Goal: Information Seeking & Learning: Learn about a topic

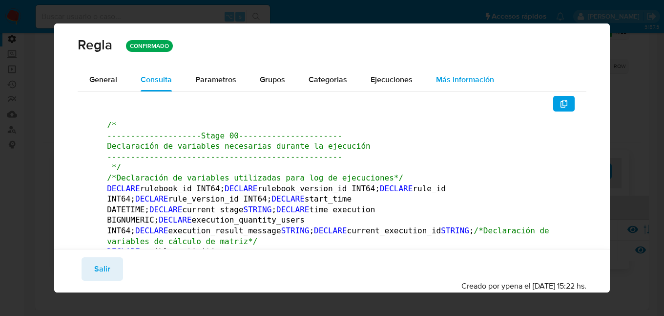
scroll to position [72, 0]
click at [648, 93] on div "[PERSON_NAME] CONFIRMADO General Consulta Parametros Grupos Categorias Ejecucio…" at bounding box center [332, 158] width 664 height 316
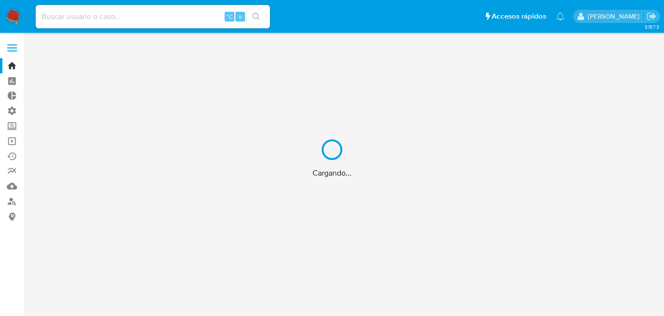
click at [87, 19] on div "Cargando..." at bounding box center [332, 158] width 664 height 316
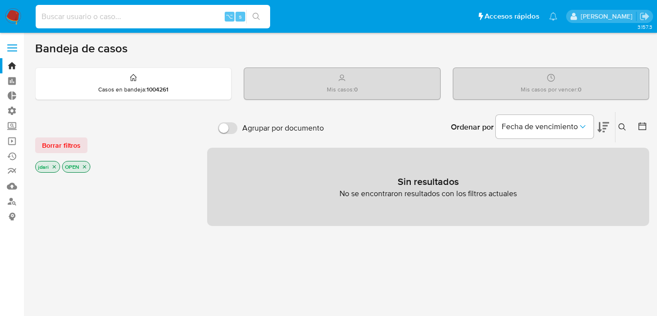
click at [65, 17] on input at bounding box center [153, 16] width 234 height 13
type input "herrajes argentino"
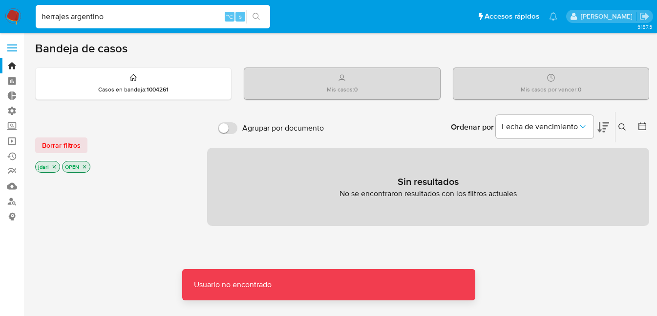
click at [115, 21] on input "herrajes argentino" at bounding box center [153, 16] width 234 height 13
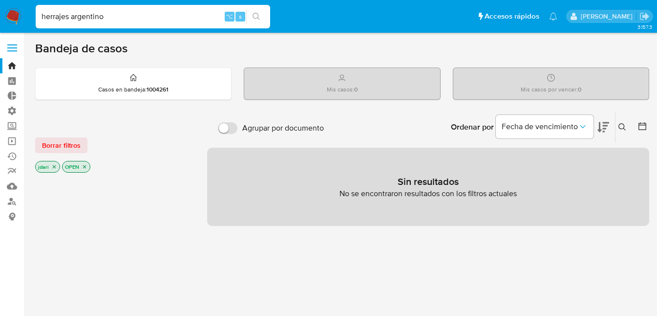
drag, startPoint x: 138, startPoint y: 16, endPoint x: 33, endPoint y: 17, distance: 105.5
click at [33, 17] on li "herrajes argentino ⌥ s" at bounding box center [152, 16] width 239 height 24
click at [106, 13] on input at bounding box center [153, 16] width 234 height 13
type input "herrajesargentinos"
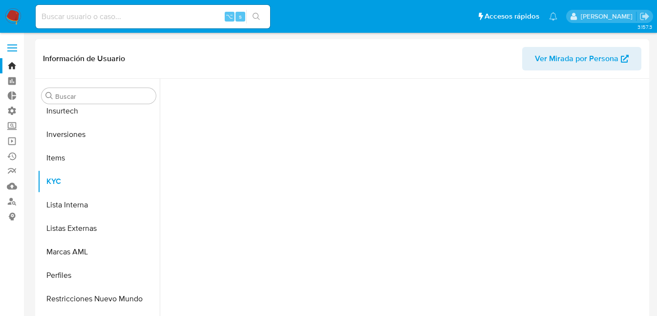
scroll to position [460, 0]
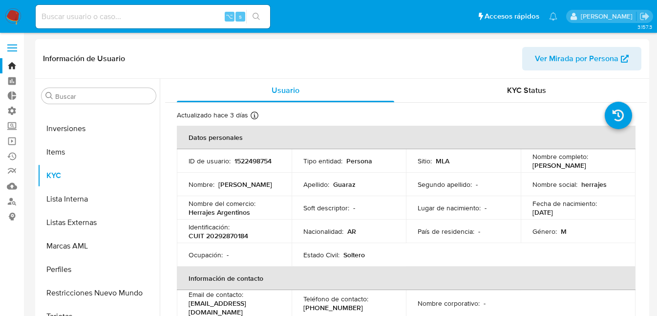
select select "10"
click at [259, 159] on p "1522498754" at bounding box center [252, 160] width 37 height 9
copy p "1522498754"
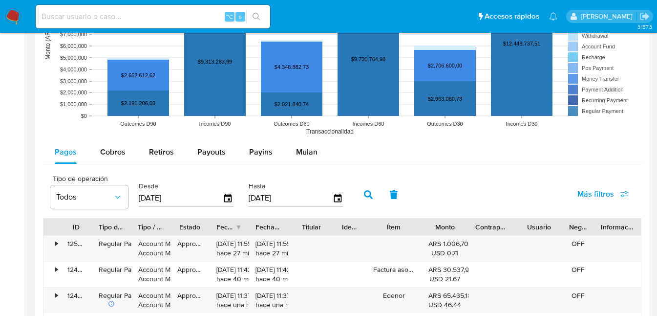
scroll to position [830, 0]
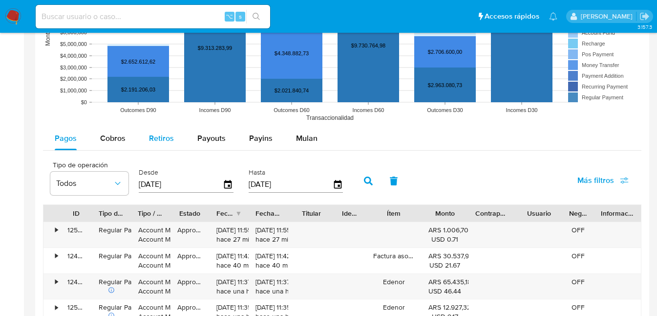
click at [162, 140] on span "Retiros" at bounding box center [161, 137] width 25 height 11
select select "10"
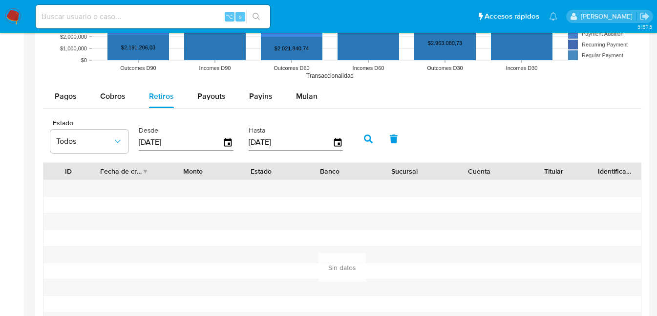
scroll to position [870, 0]
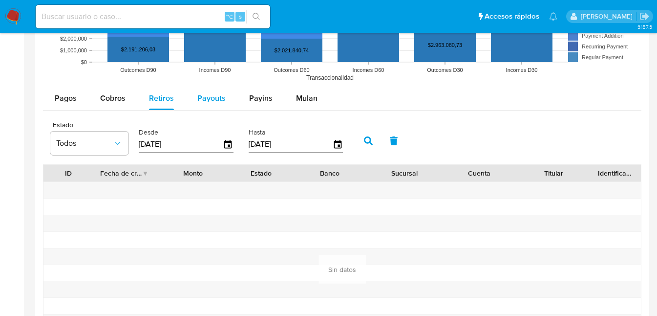
click at [213, 99] on span "Payouts" at bounding box center [211, 97] width 28 height 11
select select "10"
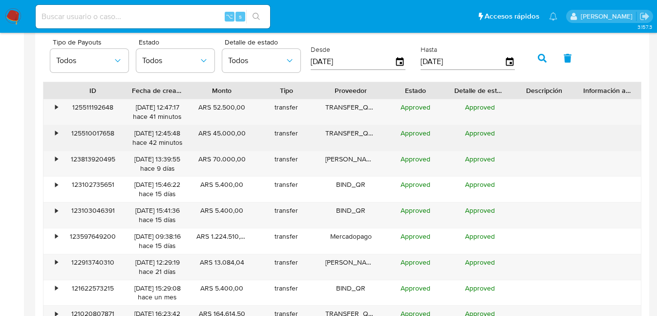
scroll to position [953, 0]
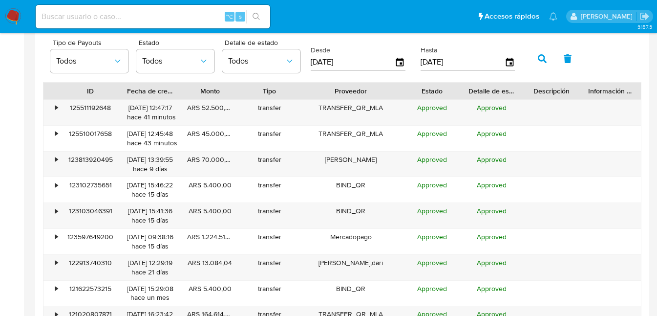
drag, startPoint x: 387, startPoint y: 93, endPoint x: 425, endPoint y: 91, distance: 38.1
click at [425, 91] on div "ID Fecha de creación Monto Tipo Proveedor Estado Detalle de estado Descripción …" at bounding box center [341, 91] width 597 height 17
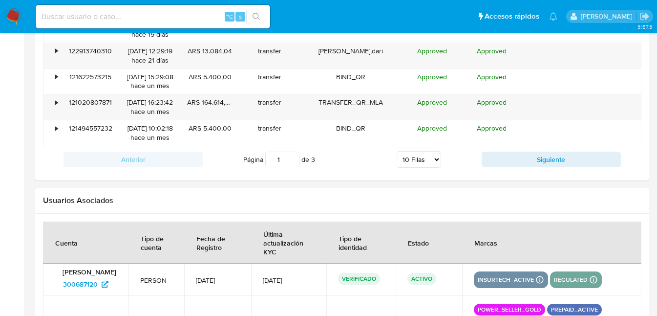
scroll to position [1165, 0]
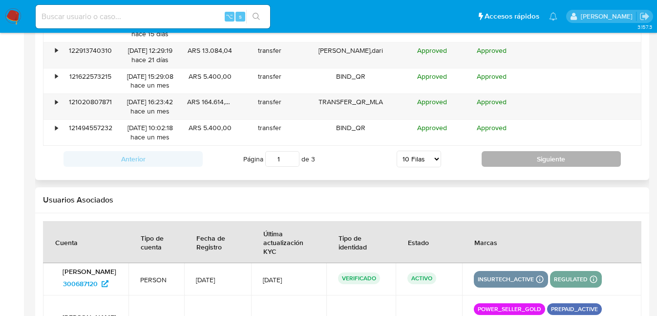
click at [509, 162] on button "Siguiente" at bounding box center [551, 159] width 139 height 16
type input "2"
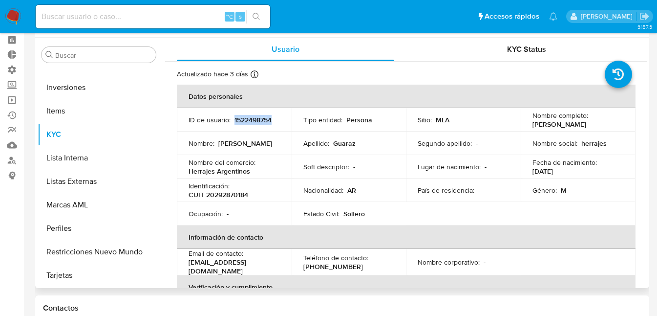
scroll to position [0, 0]
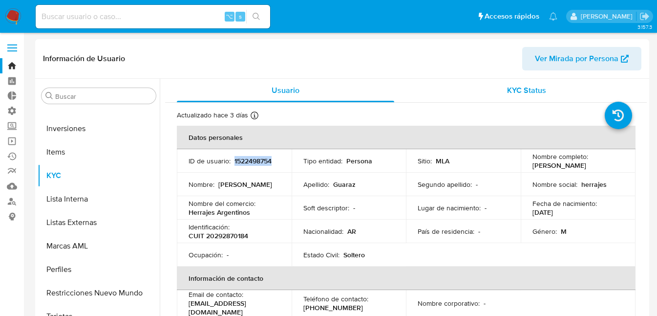
click at [517, 96] on div "KYC Status" at bounding box center [526, 90] width 217 height 23
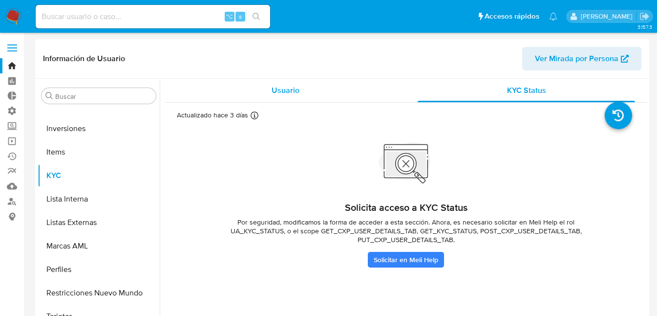
click at [281, 91] on span "Usuario" at bounding box center [286, 90] width 28 height 11
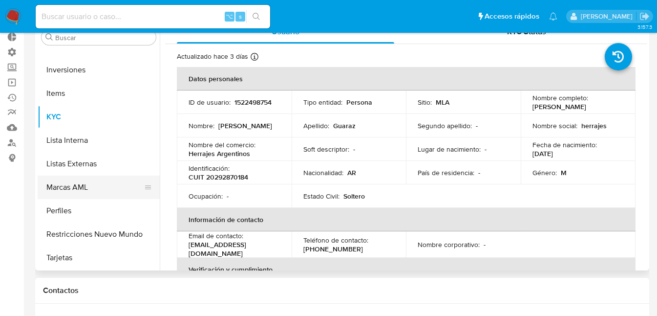
scroll to position [66, 0]
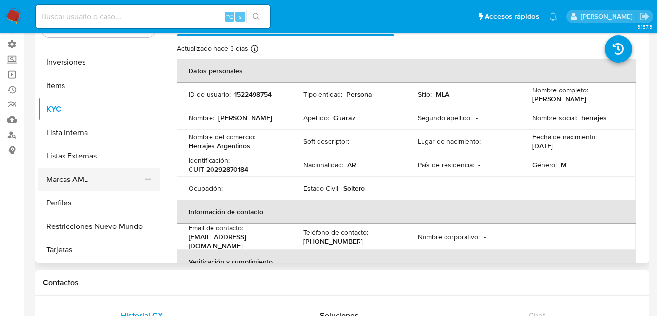
click at [64, 178] on button "Marcas AML" at bounding box center [95, 179] width 114 height 23
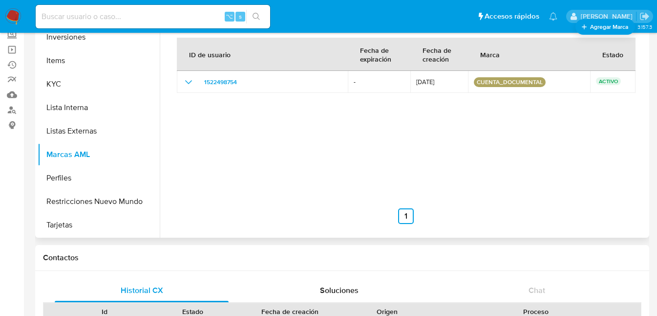
scroll to position [85, 0]
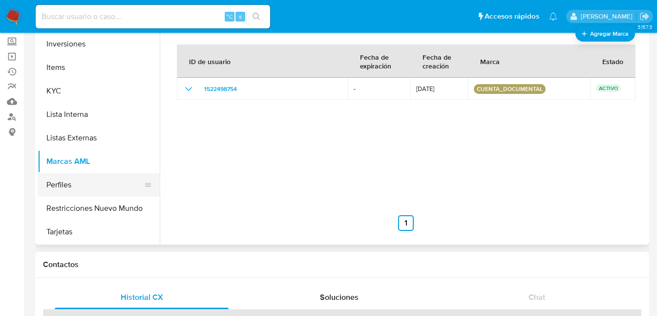
click at [55, 188] on button "Perfiles" at bounding box center [95, 184] width 114 height 23
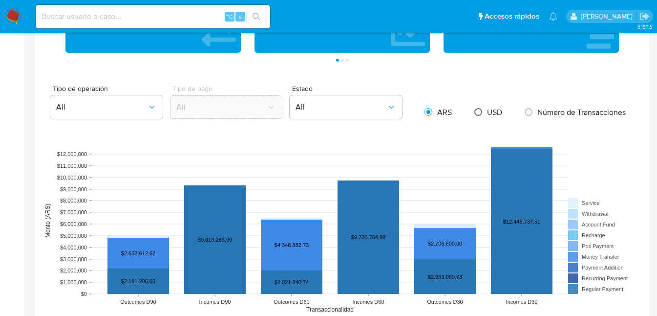
scroll to position [637, 0]
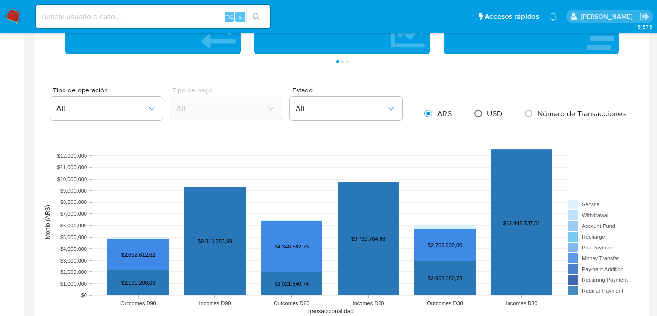
click at [482, 115] on input "radio" at bounding box center [478, 114] width 16 height 16
radio input "true"
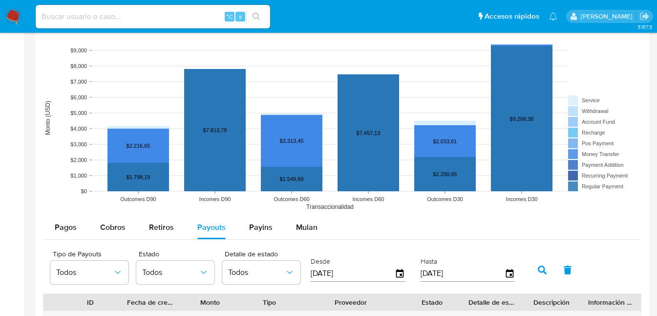
scroll to position [793, 0]
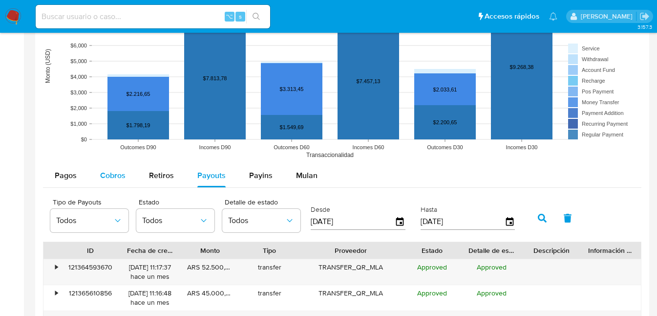
click at [118, 177] on span "Cobros" at bounding box center [112, 175] width 25 height 11
select select "10"
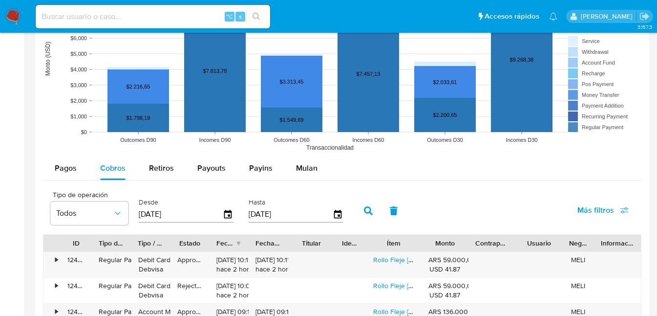
scroll to position [865, 0]
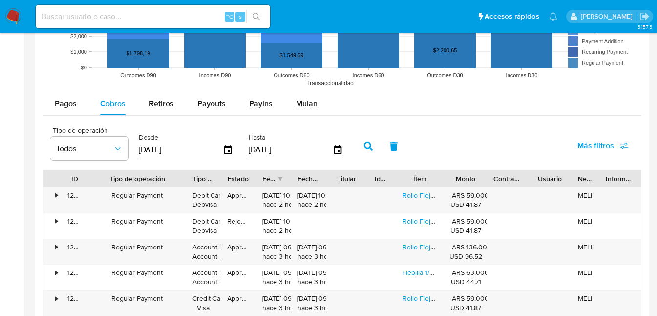
drag, startPoint x: 134, startPoint y: 178, endPoint x: 192, endPoint y: 181, distance: 57.7
click at [192, 181] on div at bounding box center [186, 178] width 18 height 17
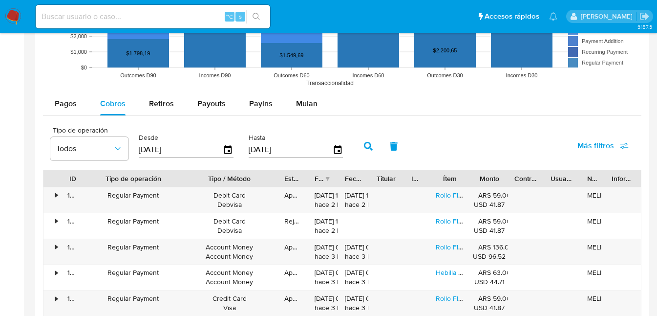
drag, startPoint x: 222, startPoint y: 177, endPoint x: 282, endPoint y: 177, distance: 60.6
click at [282, 177] on div at bounding box center [278, 178] width 18 height 17
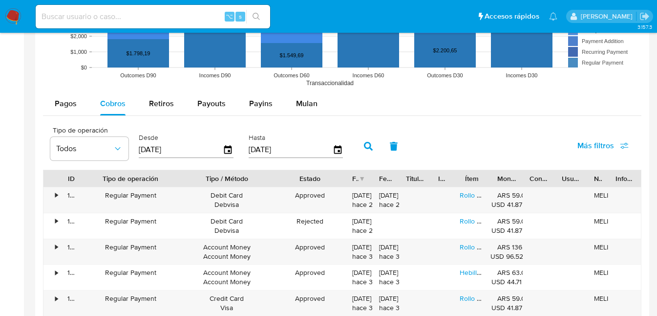
drag, startPoint x: 305, startPoint y: 176, endPoint x: 346, endPoint y: 175, distance: 40.6
click at [346, 175] on div at bounding box center [346, 178] width 18 height 17
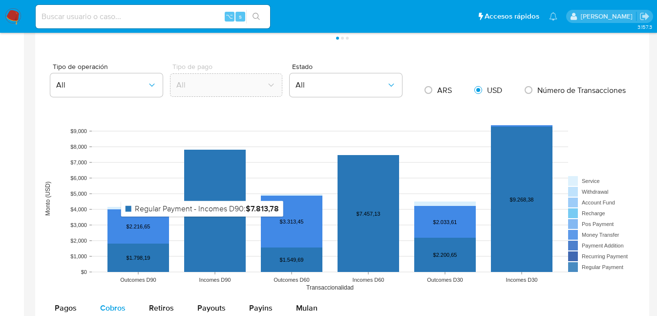
scroll to position [842, 0]
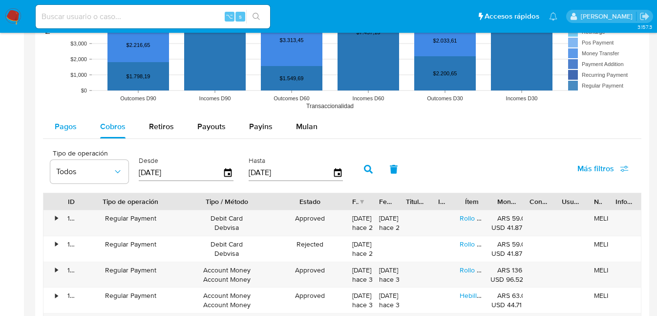
click at [64, 123] on span "Pagos" at bounding box center [66, 126] width 22 height 11
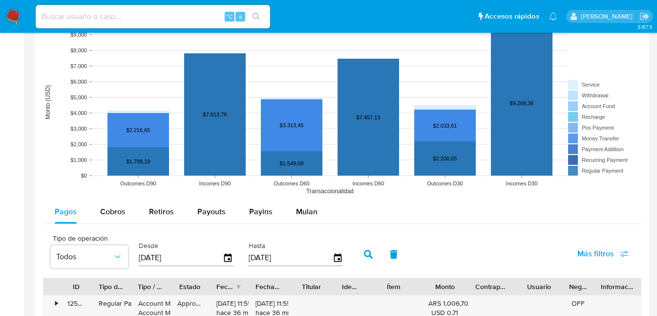
scroll to position [756, 0]
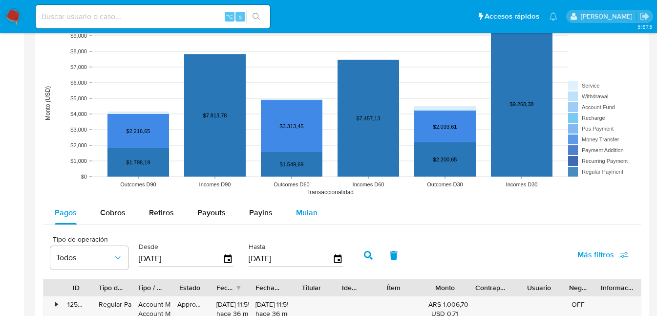
click at [314, 213] on span "Mulan" at bounding box center [306, 212] width 21 height 11
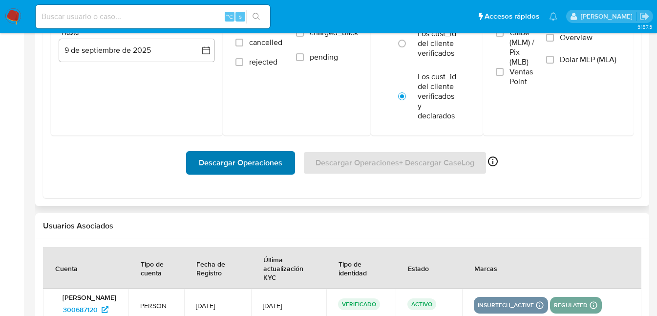
scroll to position [1061, 0]
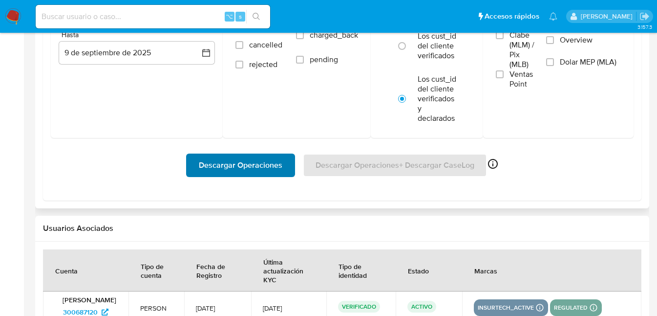
click at [268, 176] on span "Descargar Operaciones" at bounding box center [241, 164] width 84 height 21
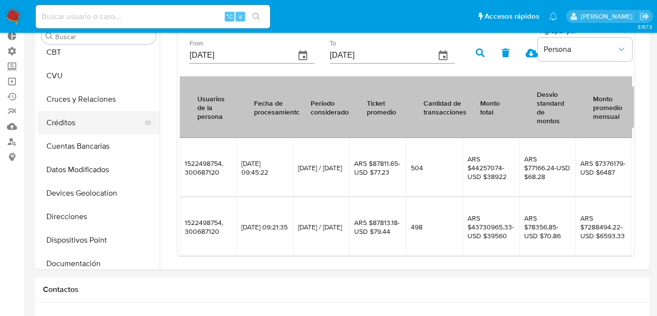
scroll to position [46, 0]
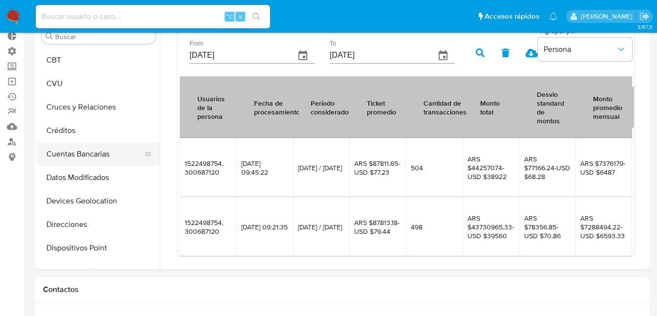
click at [76, 152] on button "Cuentas Bancarias" at bounding box center [95, 153] width 114 height 23
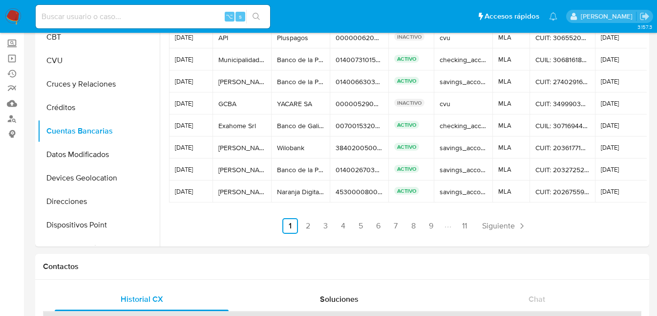
scroll to position [98, 0]
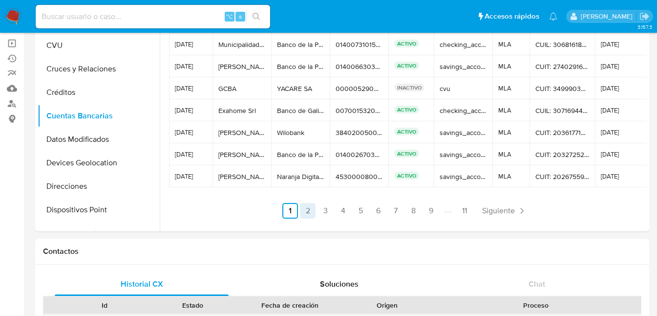
click at [302, 212] on link "2" at bounding box center [308, 211] width 16 height 16
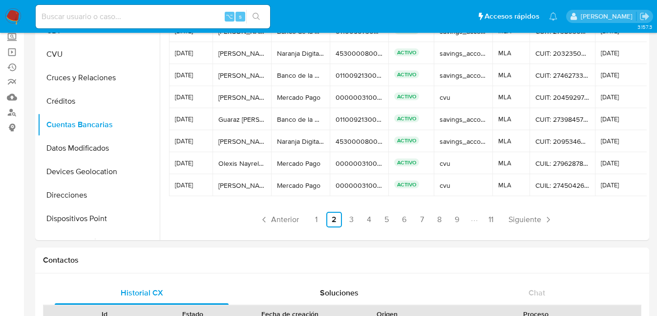
scroll to position [91, 0]
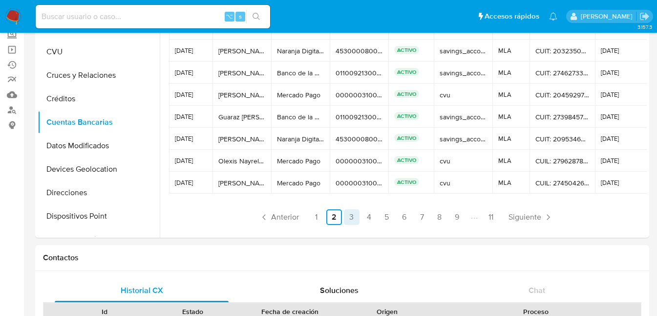
click at [351, 218] on link "3" at bounding box center [352, 217] width 16 height 16
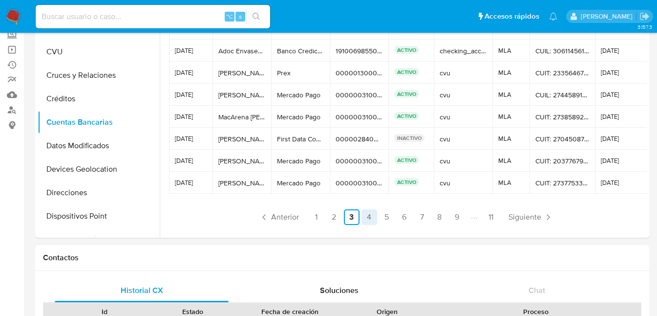
click at [370, 221] on link "4" at bounding box center [369, 217] width 16 height 16
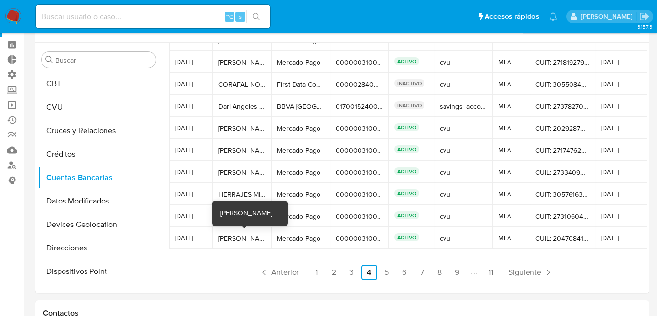
scroll to position [37, 0]
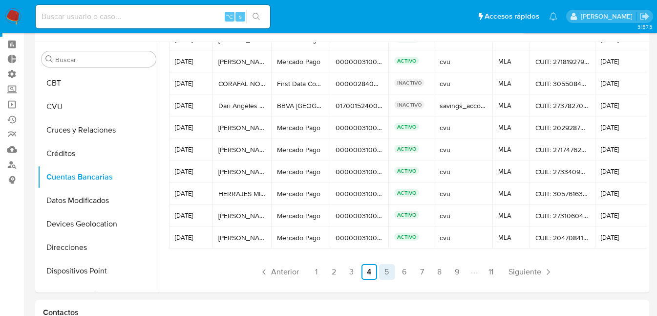
click at [390, 270] on link "5" at bounding box center [387, 272] width 16 height 16
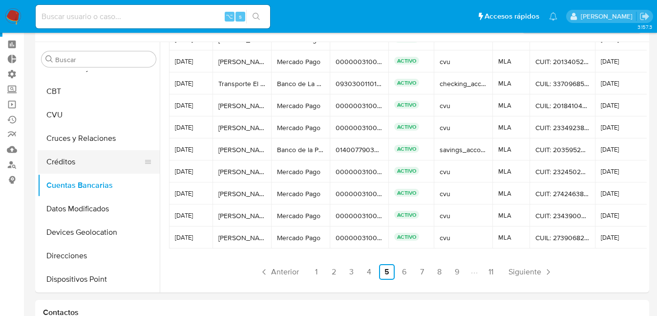
scroll to position [38, 0]
click at [66, 162] on button "Créditos" at bounding box center [95, 161] width 114 height 23
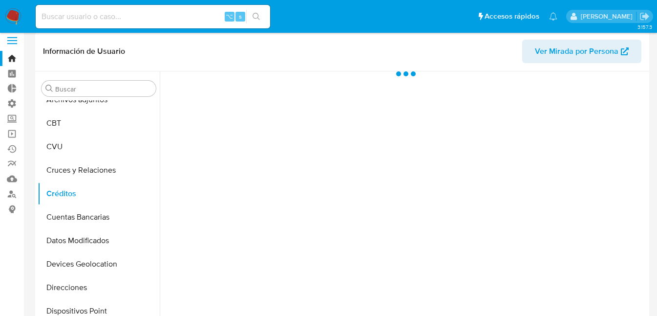
scroll to position [0, 0]
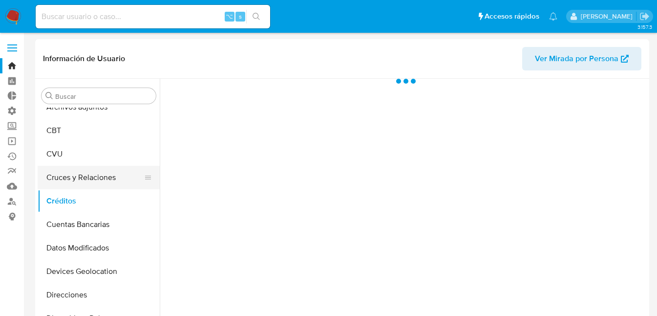
click at [68, 171] on button "Cruces y Relaciones" at bounding box center [95, 177] width 114 height 23
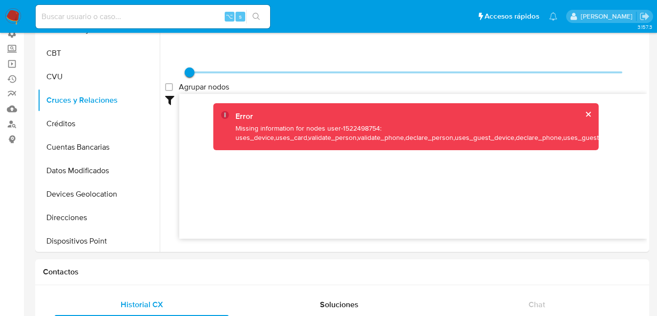
scroll to position [69, 0]
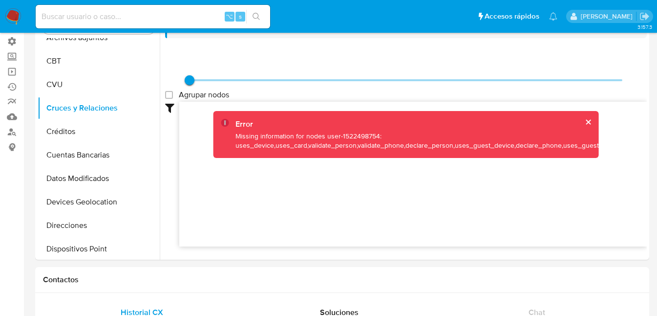
click at [587, 121] on button "cerrar" at bounding box center [588, 122] width 6 height 6
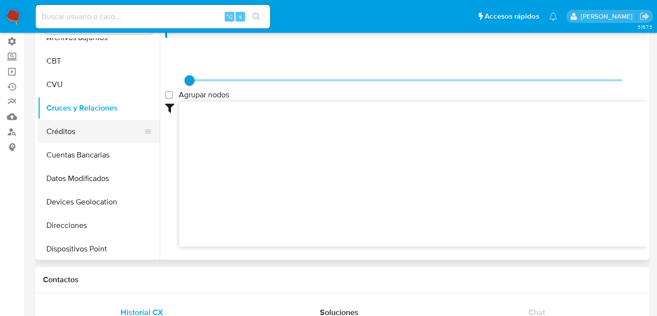
click at [63, 136] on button "Créditos" at bounding box center [95, 131] width 114 height 23
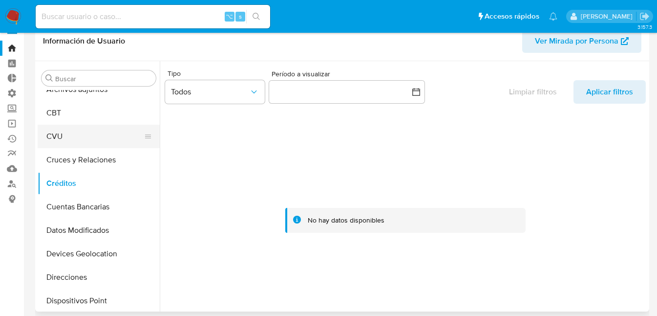
scroll to position [12, 0]
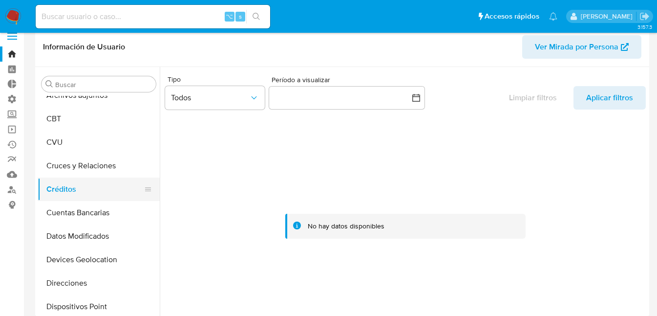
click at [59, 188] on button "Créditos" at bounding box center [95, 188] width 114 height 23
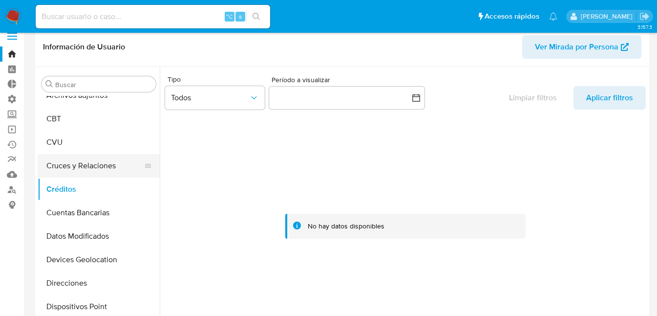
click at [82, 166] on button "Cruces y Relaciones" at bounding box center [95, 165] width 114 height 23
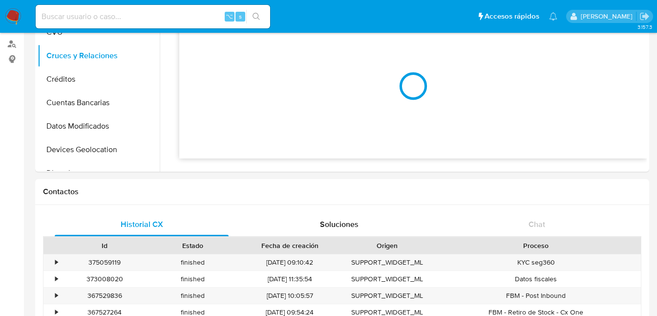
scroll to position [99, 0]
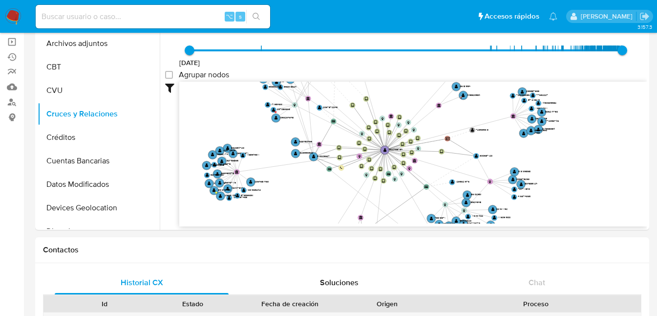
drag, startPoint x: 268, startPoint y: 119, endPoint x: 312, endPoint y: 175, distance: 71.0
click at [312, 175] on icon "device-6536d8b68dcaa060d642fccd  user-310226627  310226627 user-1522498754  …" at bounding box center [412, 153] width 467 height 142
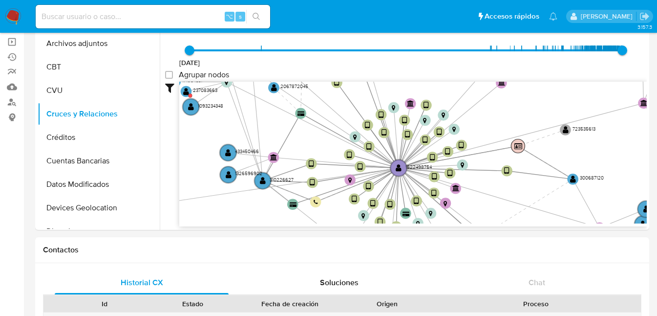
click at [514, 146] on text "" at bounding box center [518, 146] width 8 height 7
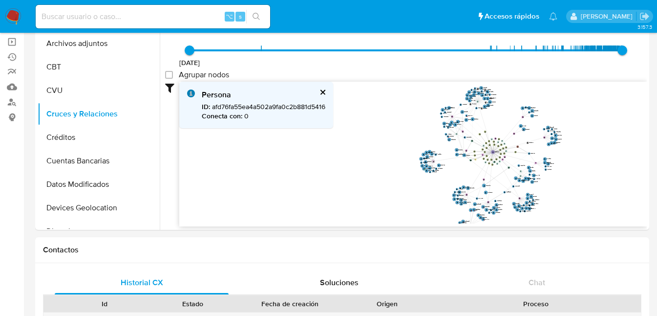
click at [433, 162] on circle at bounding box center [433, 161] width 3 height 3
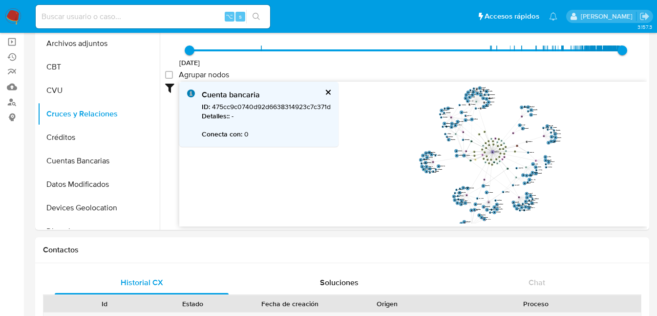
click at [489, 202] on circle at bounding box center [488, 201] width 3 height 3
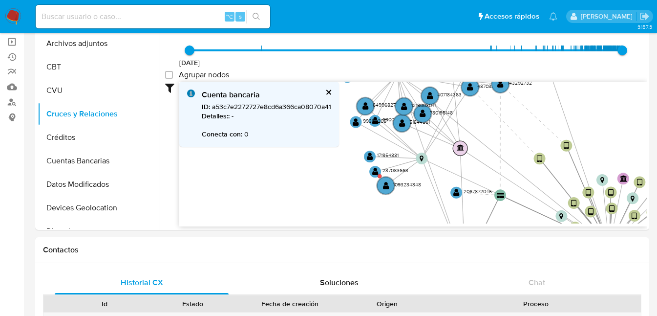
click at [458, 149] on text "" at bounding box center [460, 147] width 7 height 7
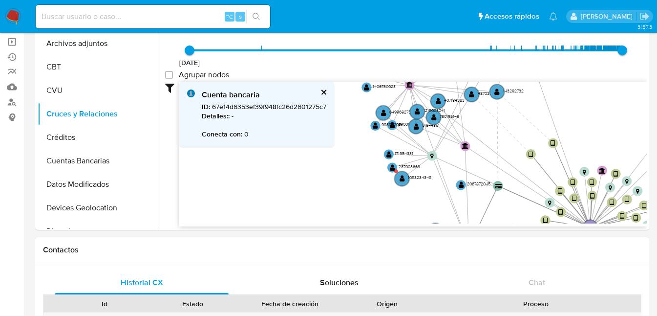
click at [423, 117] on icon "device-6536d8b68dcaa060d642fccd  user-310226627  310226627 user-1522498754  …" at bounding box center [412, 153] width 467 height 142
click at [433, 118] on text "" at bounding box center [433, 117] width 5 height 7
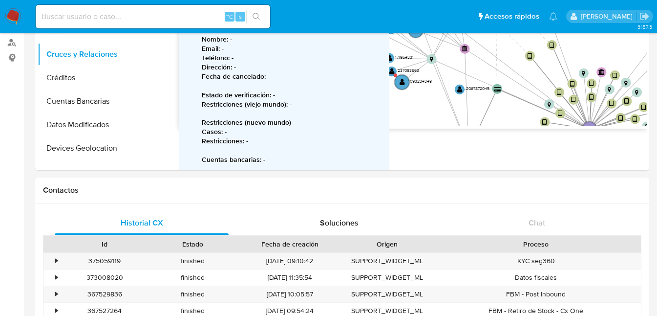
scroll to position [0, 0]
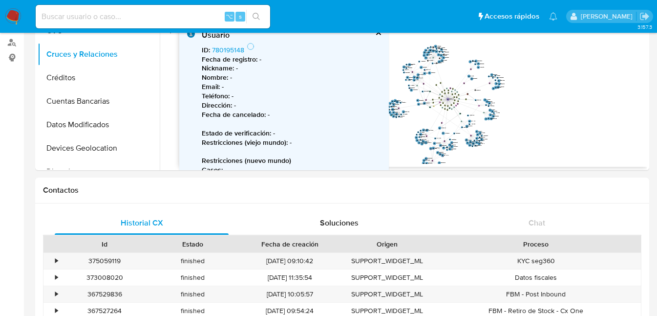
drag, startPoint x: 477, startPoint y: 100, endPoint x: 455, endPoint y: 60, distance: 45.3
click at [455, 60] on icon "device-6536d8b68dcaa060d642fccd  user-310226627  310226627 user-1522498754  …" at bounding box center [412, 93] width 467 height 142
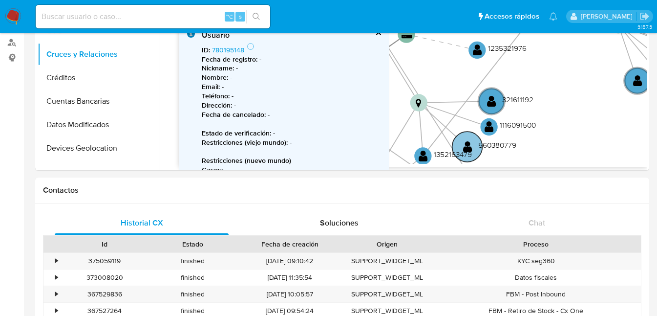
click at [466, 143] on text "" at bounding box center [467, 146] width 9 height 13
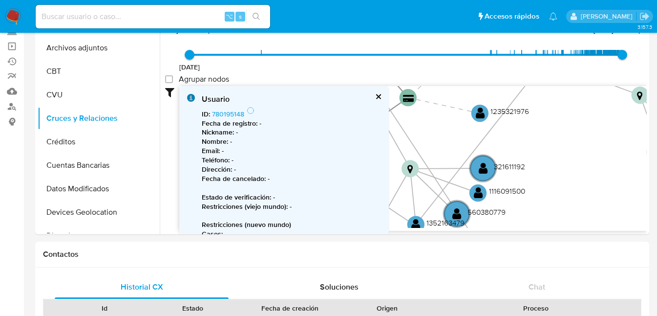
scroll to position [94, 0]
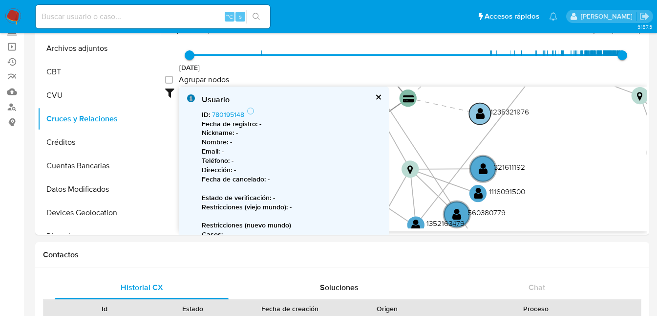
click at [478, 113] on text "" at bounding box center [480, 113] width 9 height 13
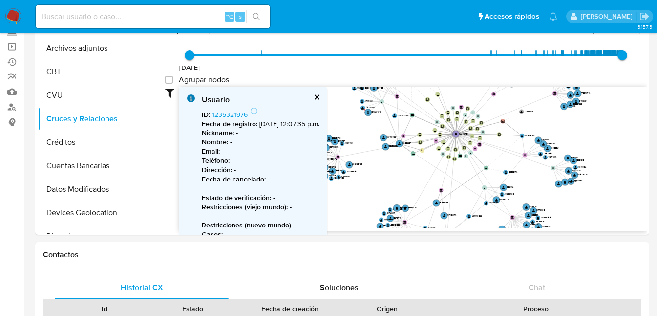
drag, startPoint x: 433, startPoint y: 148, endPoint x: 467, endPoint y: 169, distance: 39.9
click at [468, 173] on icon "device-6536d8b68dcaa060d642fccd  user-310226627  310226627 user-1522498754  …" at bounding box center [412, 157] width 467 height 142
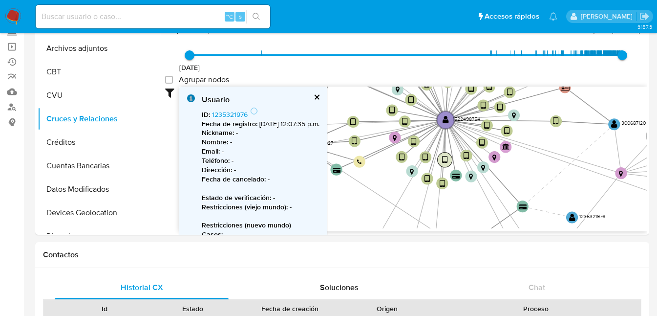
click at [444, 160] on text "" at bounding box center [445, 160] width 6 height 8
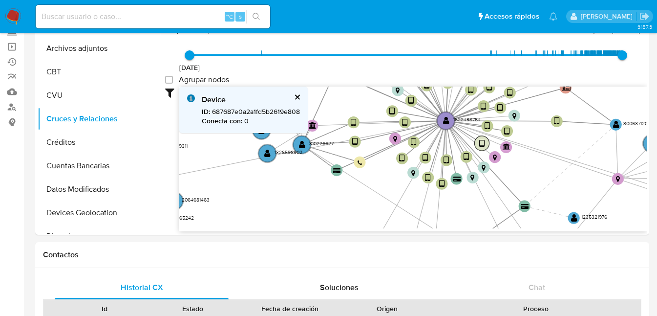
click at [480, 140] on text "" at bounding box center [482, 143] width 6 height 8
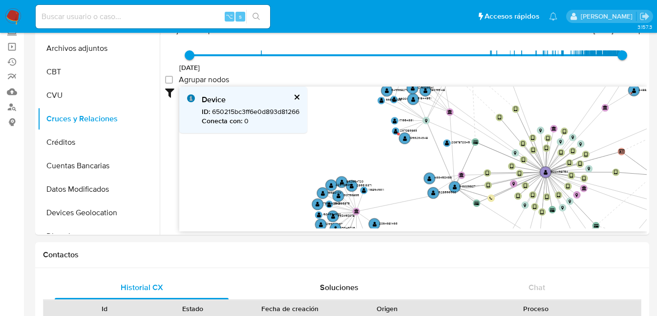
drag, startPoint x: 430, startPoint y: 141, endPoint x: 612, endPoint y: 129, distance: 182.1
click at [612, 129] on icon "device-6536d8b68dcaa060d642fccd  user-310226627  310226627 user-1522498754  …" at bounding box center [412, 157] width 467 height 142
click at [394, 132] on text "" at bounding box center [396, 130] width 4 height 5
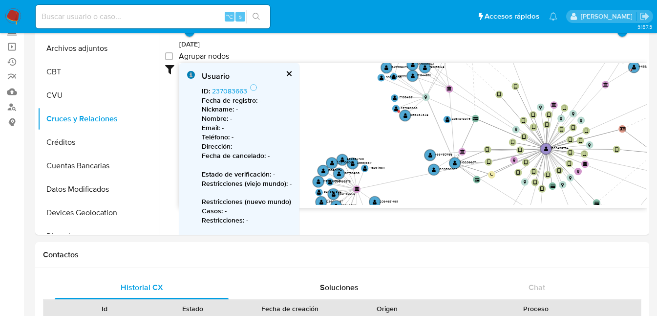
scroll to position [0, 0]
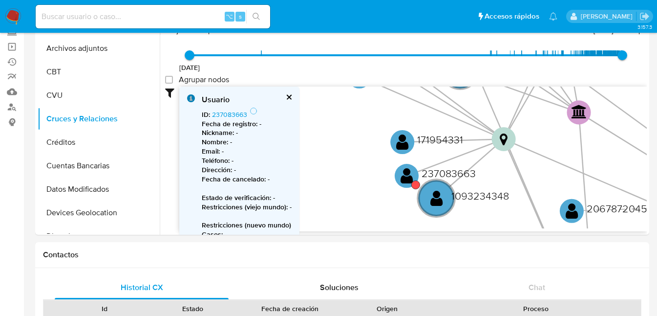
drag, startPoint x: 340, startPoint y: 119, endPoint x: 348, endPoint y: 170, distance: 51.9
click at [348, 171] on icon "device-6536d8b68dcaa060d642fccd  user-310226627  310226627 user-1522498754  …" at bounding box center [412, 157] width 467 height 142
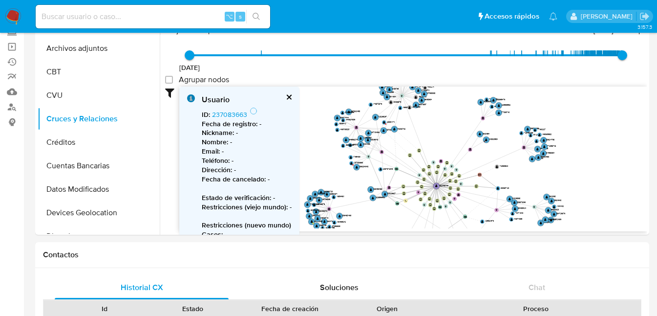
drag, startPoint x: 418, startPoint y: 116, endPoint x: 449, endPoint y: 136, distance: 37.1
click at [449, 136] on icon "device-6536d8b68dcaa060d642fccd  user-310226627  310226627 user-1522498754  …" at bounding box center [412, 157] width 467 height 142
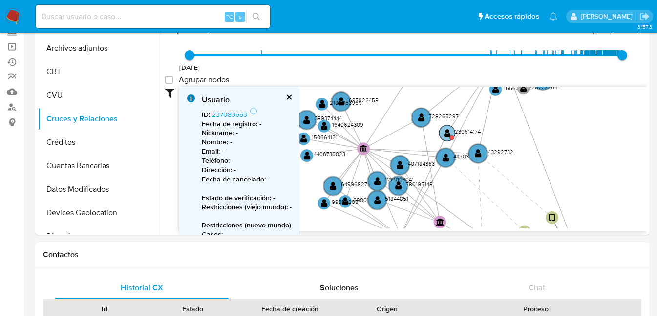
click at [445, 134] on text "" at bounding box center [447, 132] width 7 height 9
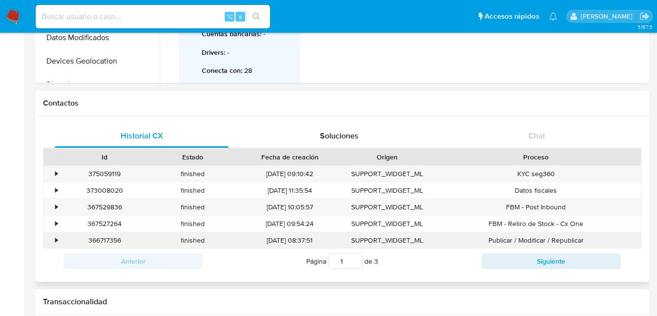
scroll to position [234, 0]
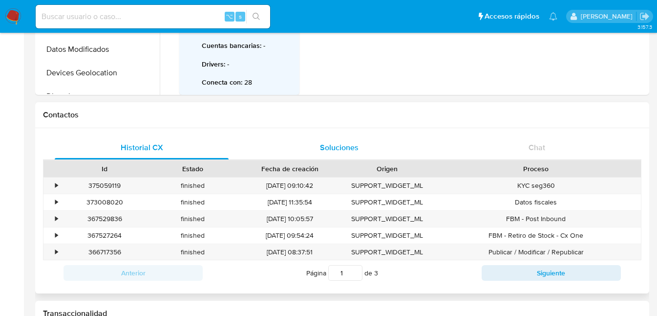
click at [327, 142] on span "Soluciones" at bounding box center [339, 147] width 39 height 11
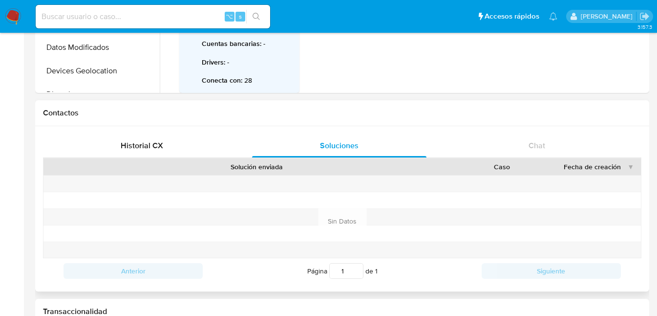
scroll to position [250, 0]
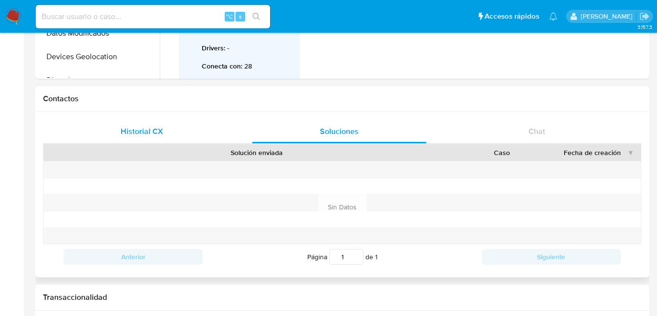
click at [150, 135] on span "Historial CX" at bounding box center [142, 131] width 42 height 11
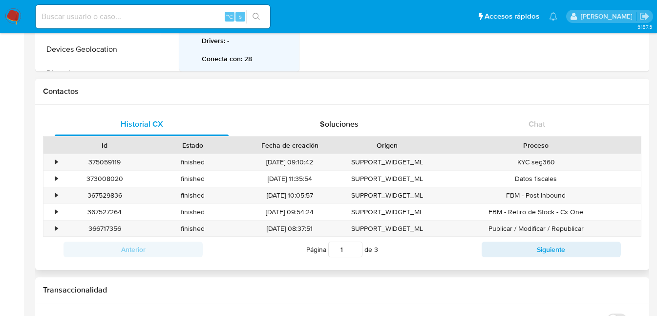
scroll to position [258, 0]
click at [532, 244] on button "Siguiente" at bounding box center [551, 249] width 139 height 16
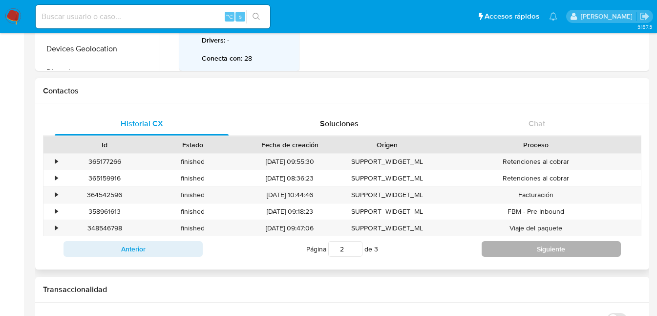
click at [531, 244] on button "Siguiente" at bounding box center [551, 249] width 139 height 16
type input "3"
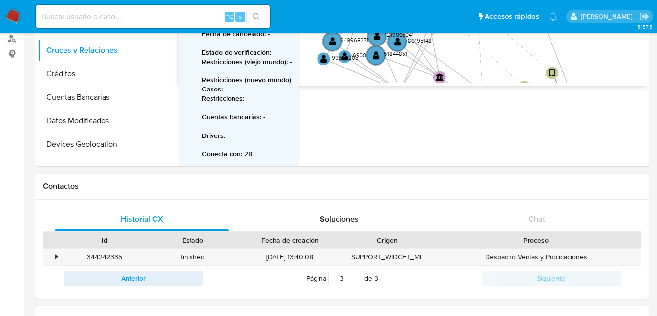
scroll to position [0, 0]
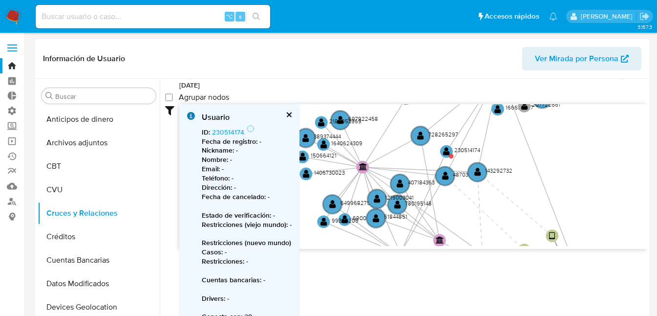
click at [429, 90] on div "23/4/2012 23/4/2012, 10:49:28 p.m. 4/9/2025, 5:28:21 p.m." at bounding box center [406, 78] width 433 height 27
click at [286, 117] on button "cerrar" at bounding box center [288, 114] width 6 height 6
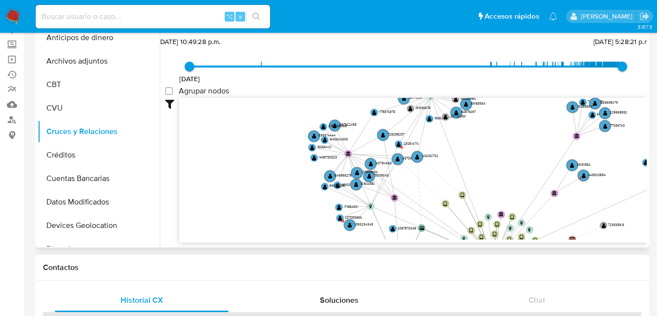
scroll to position [124, 0]
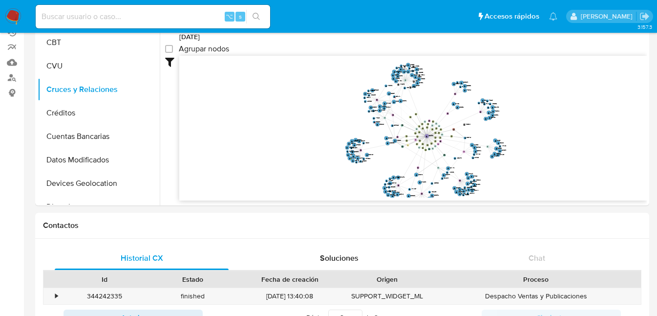
drag, startPoint x: 353, startPoint y: 126, endPoint x: 283, endPoint y: 90, distance: 77.8
click at [283, 90] on icon "device-6536d8b68dcaa060d642fccd  user-310226627  310226627 user-1522498754  …" at bounding box center [412, 127] width 467 height 142
click at [168, 60] on icon at bounding box center [172, 62] width 14 height 12
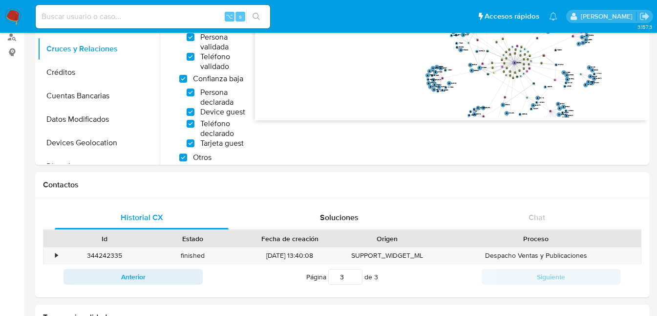
scroll to position [0, 0]
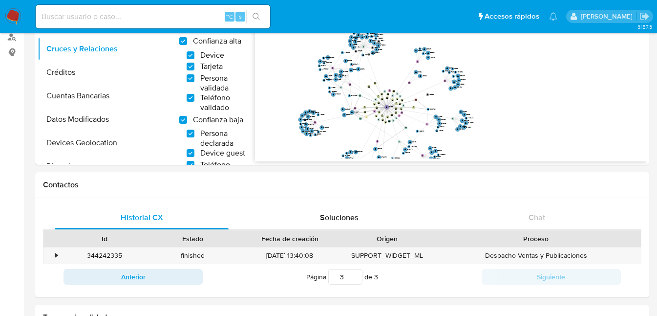
drag, startPoint x: 404, startPoint y: 106, endPoint x: 248, endPoint y: 103, distance: 156.4
click at [248, 103] on div "Filtros Confianza alta Device Tarjeta Persona validada Teléfono validado Confia…" at bounding box center [406, 195] width 482 height 356
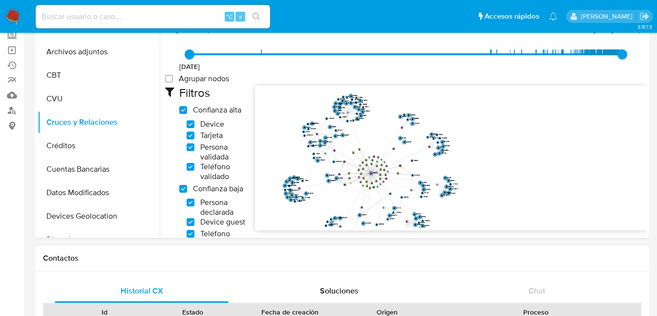
scroll to position [13, 0]
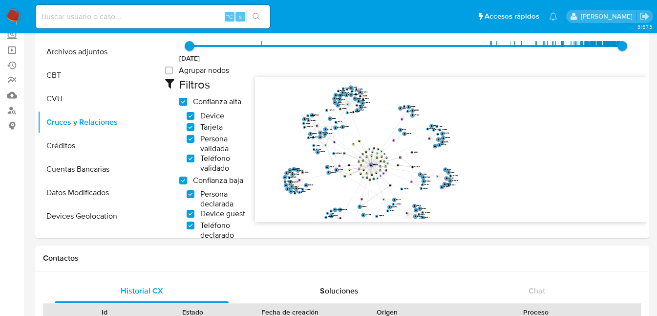
click at [183, 103] on high_trust "Confianza alta" at bounding box center [183, 102] width 8 height 8
checkbox high_trust "false"
checkbox input "false"
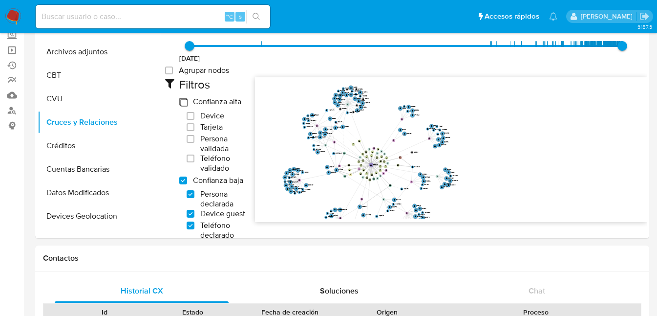
checkbox input "false"
click at [181, 104] on high_trust "Confianza alta" at bounding box center [183, 102] width 8 height 8
checkbox high_trust "true"
checkbox input "true"
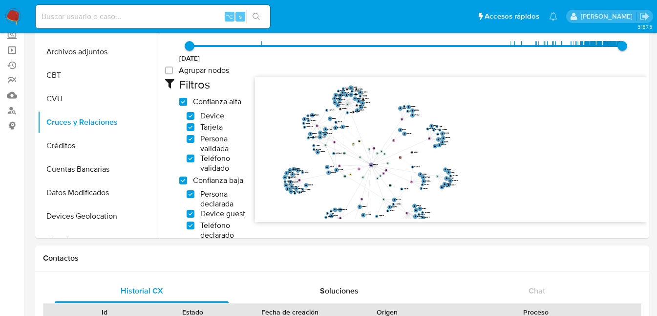
checkbox input "true"
click at [181, 104] on high_trust "Confianza alta" at bounding box center [183, 102] width 8 height 8
checkbox high_trust "false"
checkbox input "false"
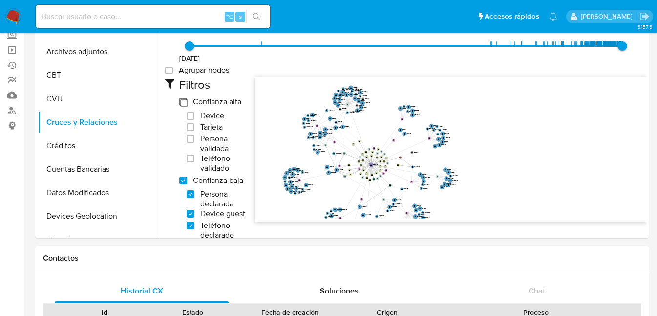
checkbox input "false"
click at [181, 104] on high_trust "Confianza alta" at bounding box center [183, 102] width 8 height 8
checkbox high_trust "true"
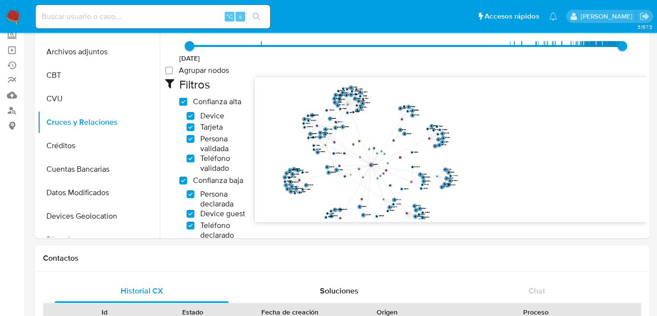
checkbox input "true"
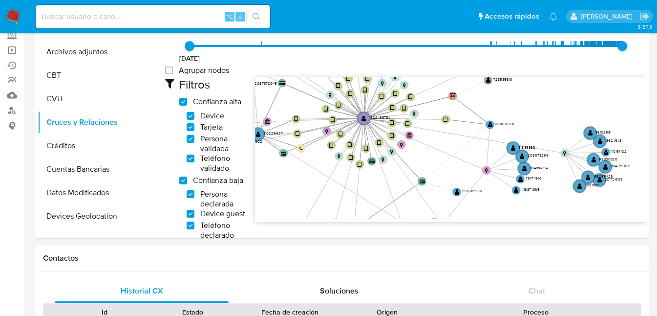
drag, startPoint x: 415, startPoint y: 201, endPoint x: 416, endPoint y: 152, distance: 48.9
click at [416, 152] on icon "device-6536d8b68dcaa060d642fccd  user-310226627  310226627 user-1522498754  …" at bounding box center [451, 148] width 392 height 142
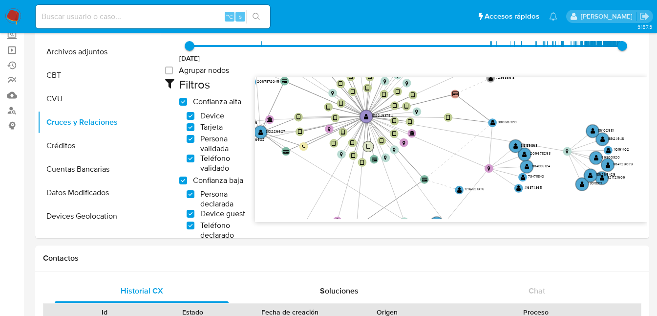
click at [367, 147] on text "" at bounding box center [368, 147] width 4 height 6
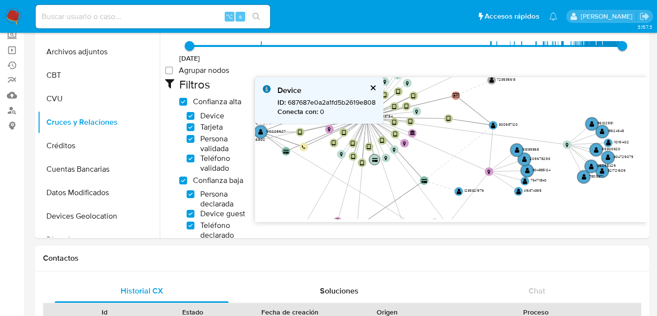
click at [373, 161] on text "" at bounding box center [374, 160] width 5 height 4
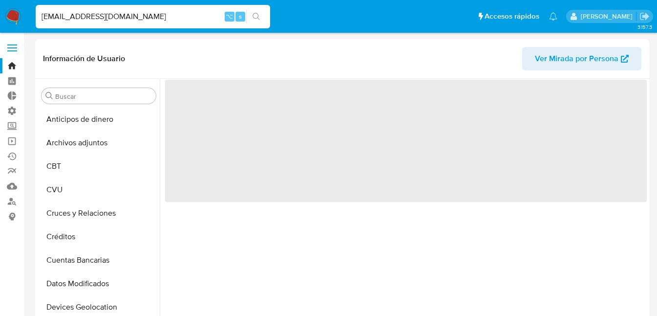
select select "10"
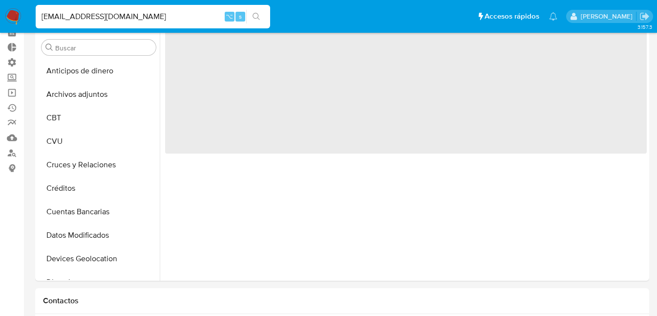
scroll to position [460, 0]
